Goal: Task Accomplishment & Management: Use online tool/utility

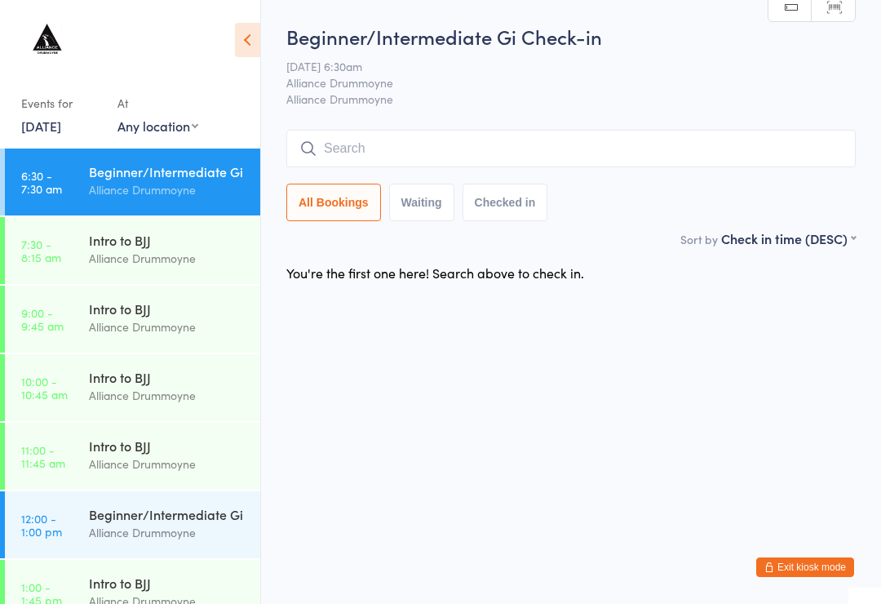
click at [574, 148] on input "search" at bounding box center [570, 149] width 569 height 38
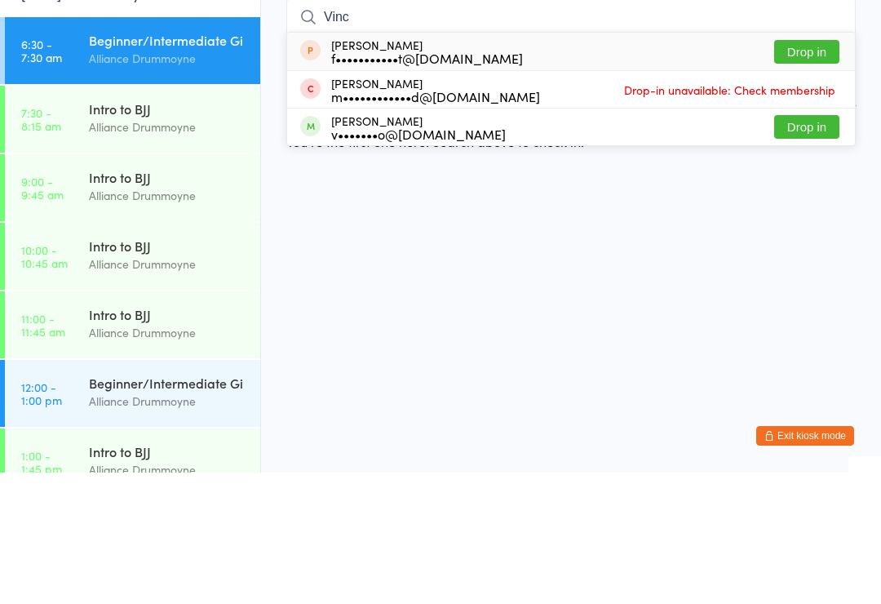
type input "Vinc"
click at [821, 246] on button "Drop in" at bounding box center [806, 258] width 65 height 24
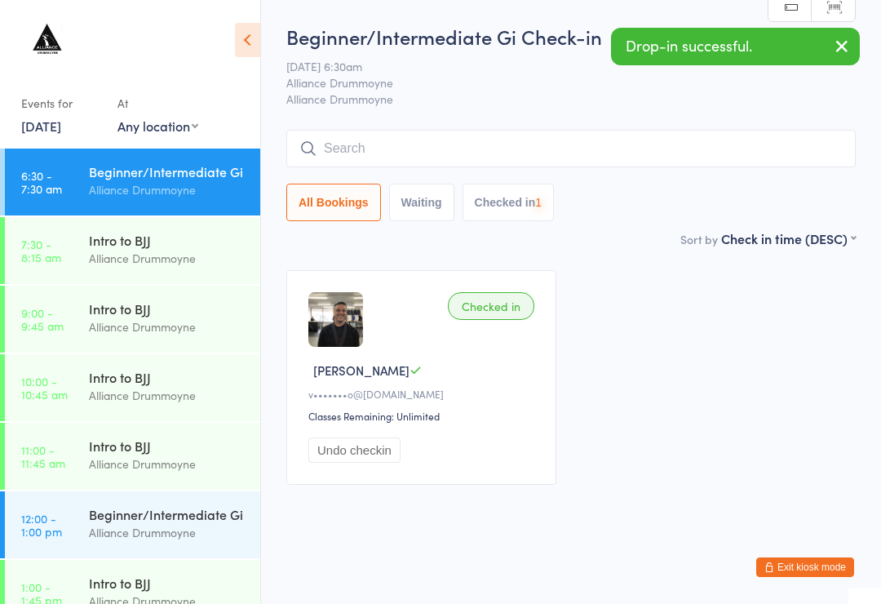
click at [489, 148] on input "search" at bounding box center [570, 149] width 569 height 38
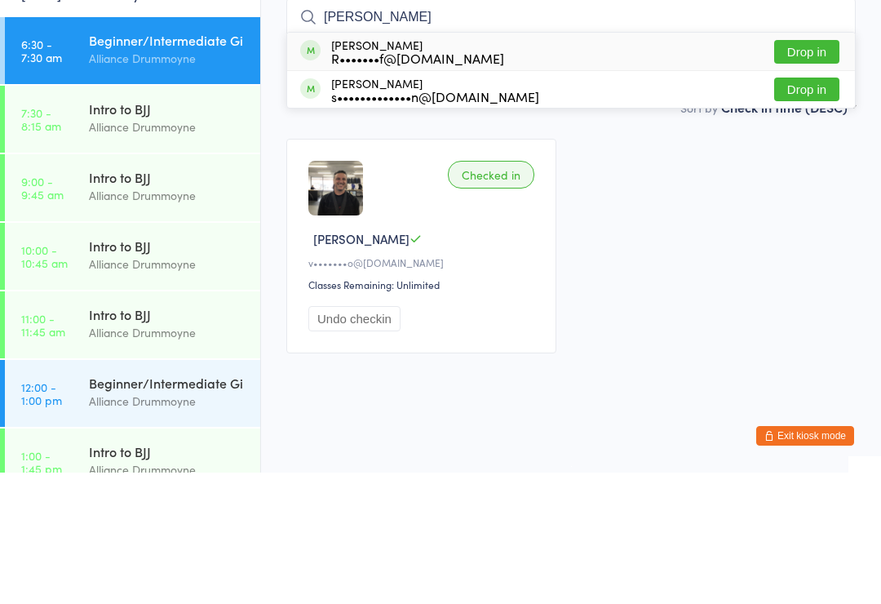
type input "[PERSON_NAME]"
click at [821, 171] on button "Drop in" at bounding box center [806, 183] width 65 height 24
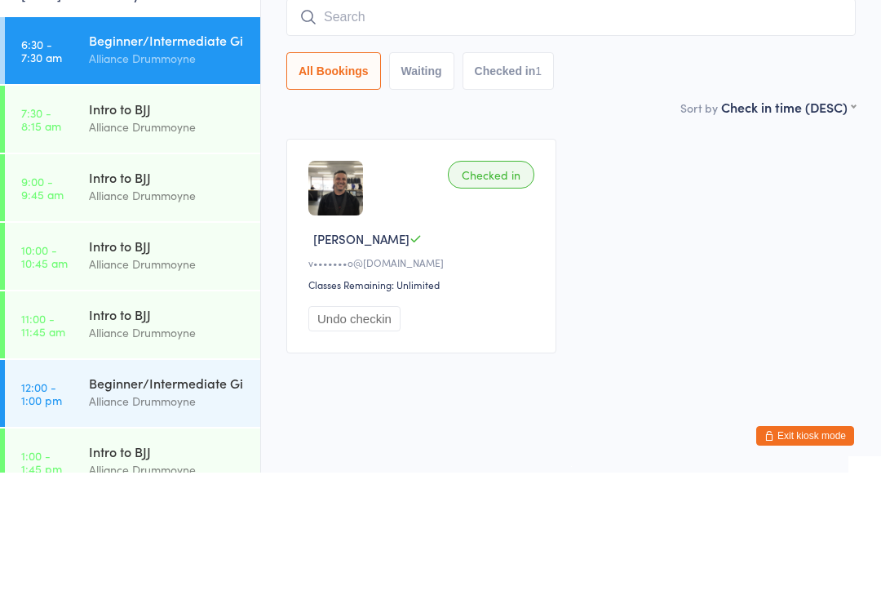
scroll to position [15, 0]
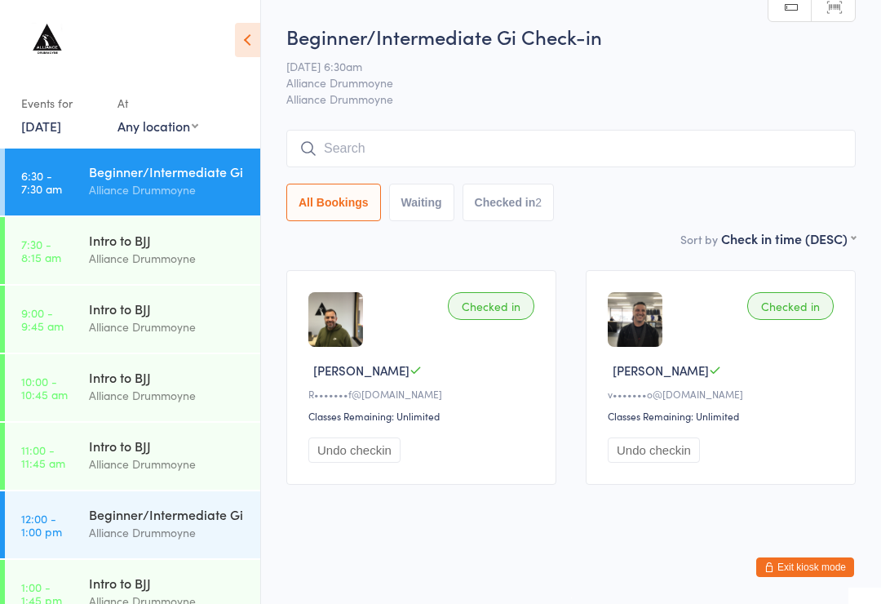
click at [568, 136] on input "search" at bounding box center [570, 149] width 569 height 38
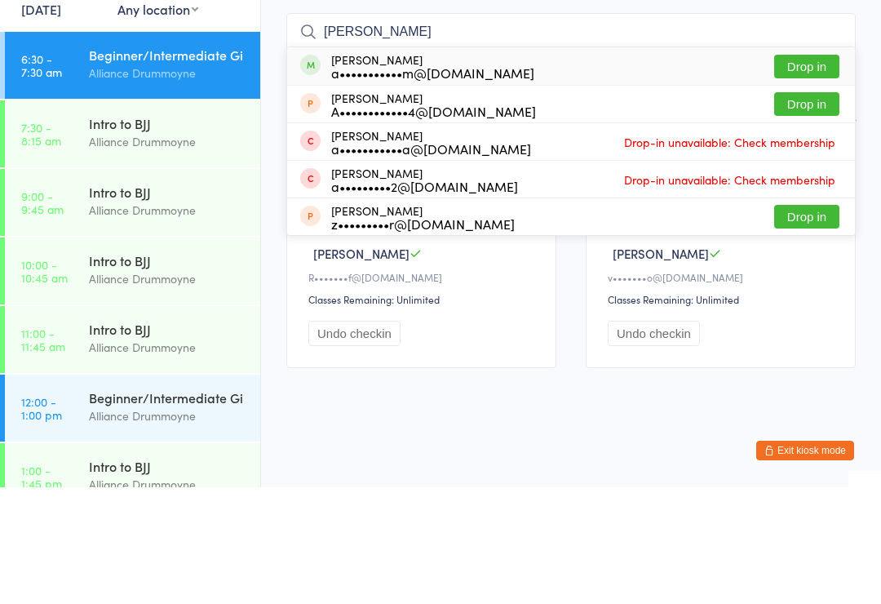
type input "[PERSON_NAME]"
click at [818, 171] on button "Drop in" at bounding box center [806, 183] width 65 height 24
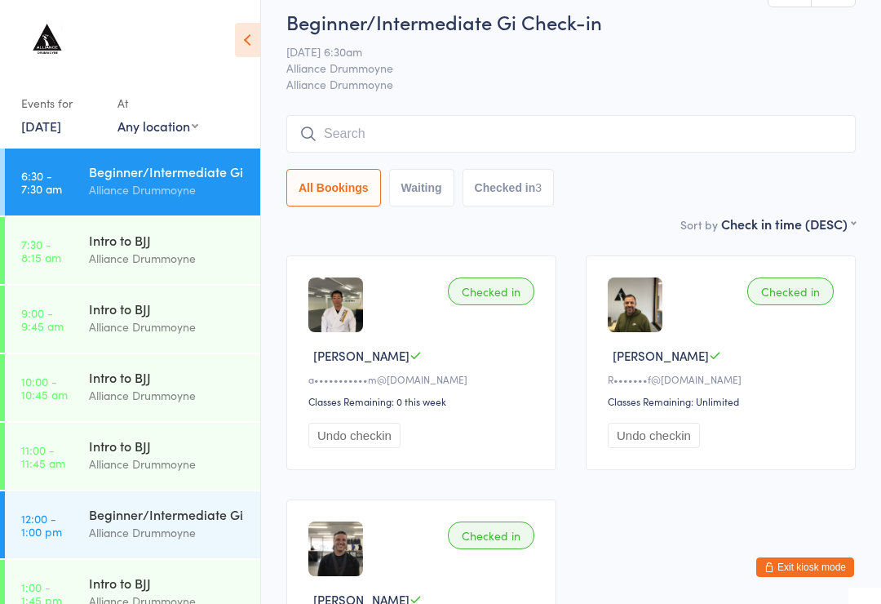
click at [587, 130] on input "search" at bounding box center [570, 134] width 569 height 38
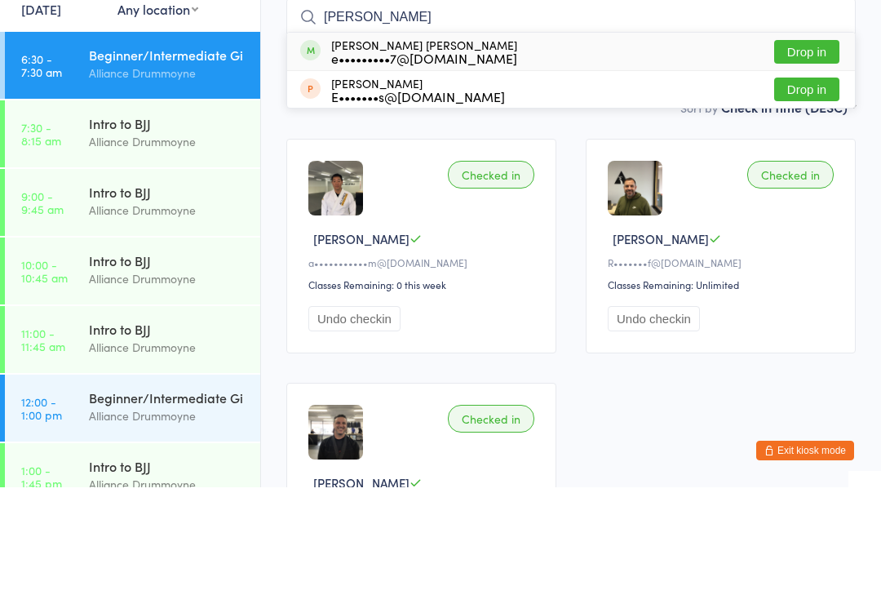
type input "[PERSON_NAME]"
click at [810, 157] on button "Drop in" at bounding box center [806, 169] width 65 height 24
